Goal: Information Seeking & Learning: Find contact information

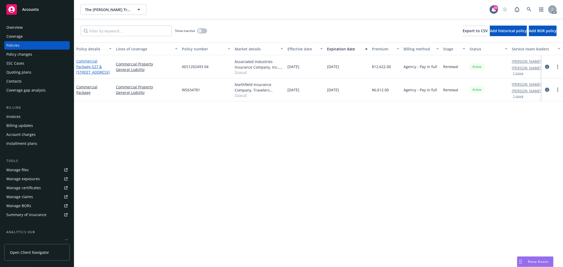
click at [91, 62] on link "Commercial Package - 527 & [STREET_ADDRESS]" at bounding box center [93, 67] width 34 height 16
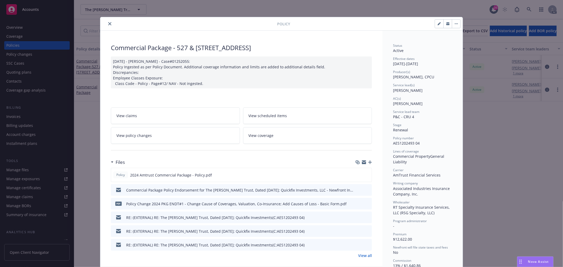
click at [173, 134] on link "View policy changes" at bounding box center [175, 135] width 129 height 17
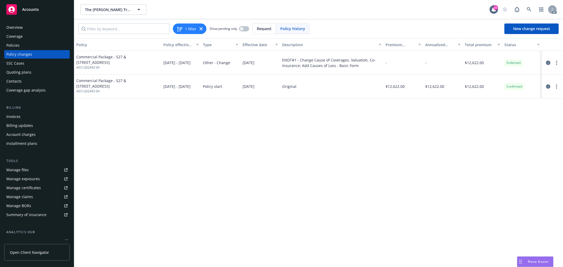
click at [548, 63] on icon "circleInformation" at bounding box center [548, 63] width 4 height 4
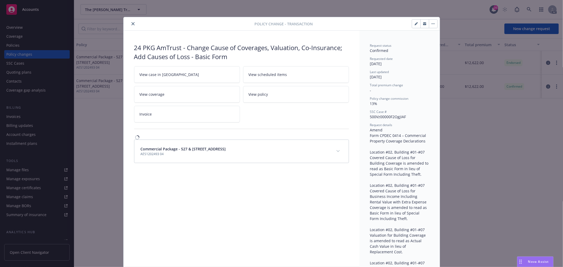
scroll to position [16, 0]
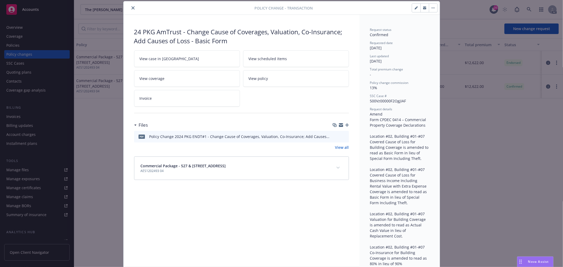
click at [342, 136] on icon "preview file" at bounding box center [344, 136] width 5 height 4
click at [132, 7] on icon "close" at bounding box center [133, 7] width 3 height 3
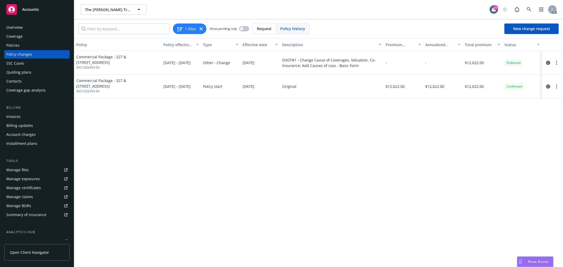
click at [14, 44] on div "Policies" at bounding box center [12, 45] width 13 height 8
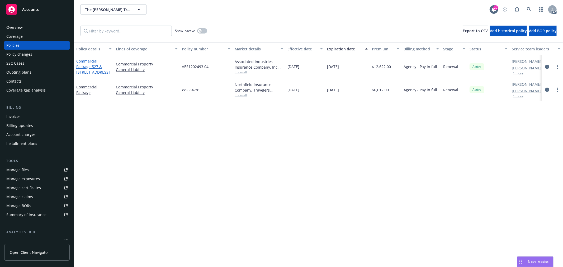
click at [91, 67] on span "- 527 & 529 W 82nd St" at bounding box center [93, 69] width 34 height 11
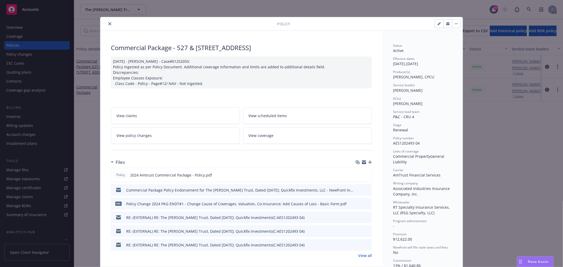
scroll to position [16, 0]
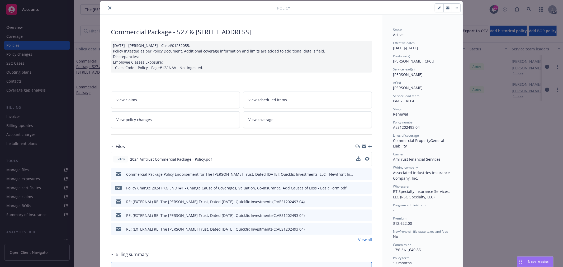
click at [362, 159] on div at bounding box center [362, 160] width 13 height 6
click at [364, 159] on icon "preview file" at bounding box center [366, 159] width 5 height 4
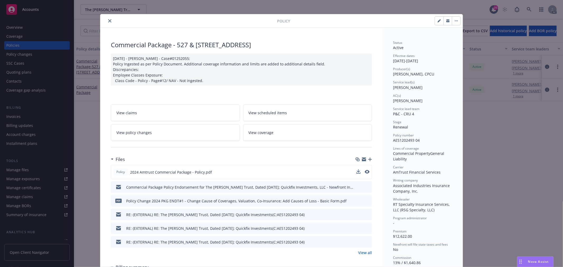
scroll to position [0, 0]
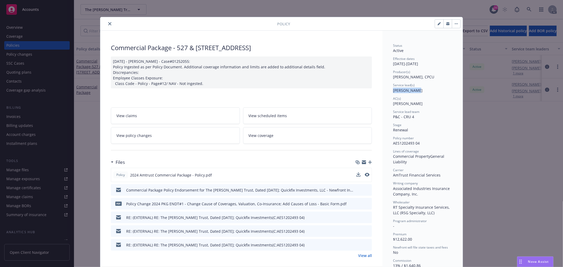
drag, startPoint x: 418, startPoint y: 92, endPoint x: 392, endPoint y: 92, distance: 26.7
click at [393, 92] on div "Service lead(s) Marlowe Milo" at bounding box center [422, 88] width 59 height 10
copy span "Marlowe Milo"
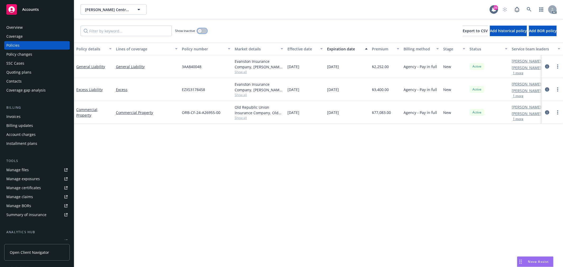
click at [201, 31] on div "button" at bounding box center [200, 31] width 4 height 4
